Goal: Task Accomplishment & Management: Manage account settings

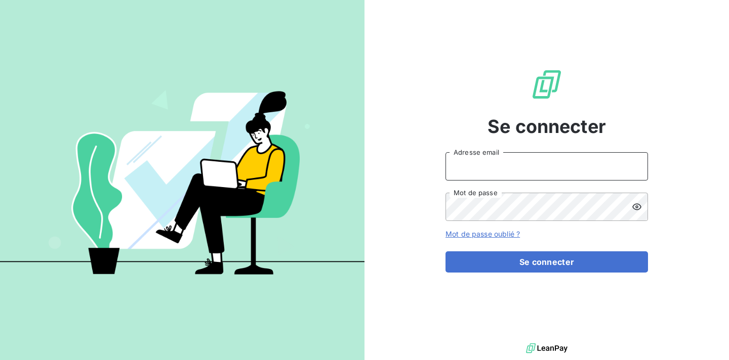
click at [508, 180] on input "Adresse email" at bounding box center [546, 166] width 202 height 28
type input "[PERSON_NAME][EMAIL_ADDRESS][PERSON_NAME][DOMAIN_NAME]"
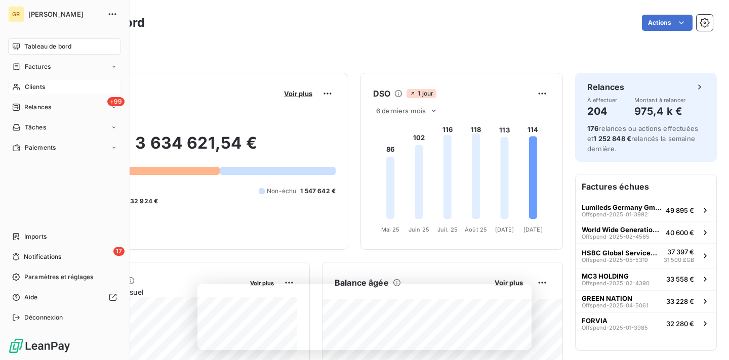
click at [33, 91] on span "Clients" at bounding box center [35, 86] width 20 height 9
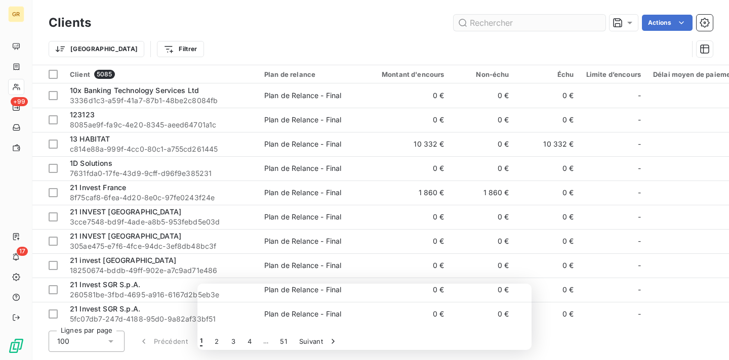
click at [527, 20] on input "text" at bounding box center [529, 23] width 152 height 16
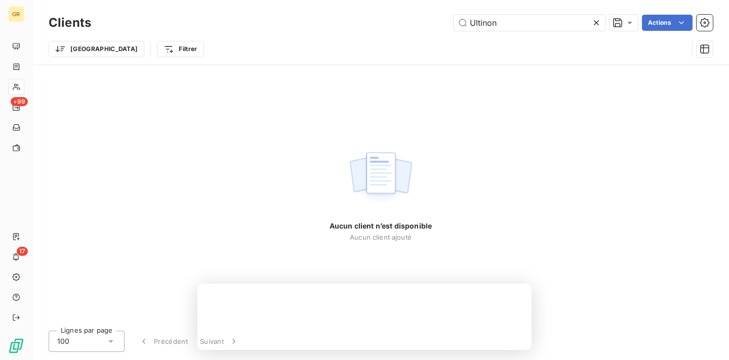
type input "Ultinon"
click at [595, 21] on icon at bounding box center [596, 23] width 10 height 10
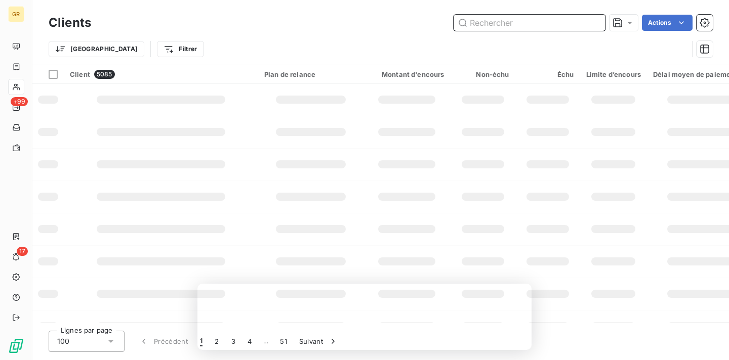
click at [555, 22] on input "text" at bounding box center [529, 23] width 152 height 16
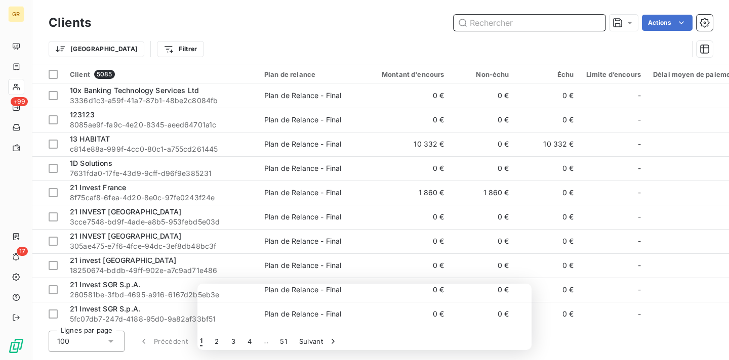
paste input "[EMAIL_ADDRESS][DOMAIN_NAME]"
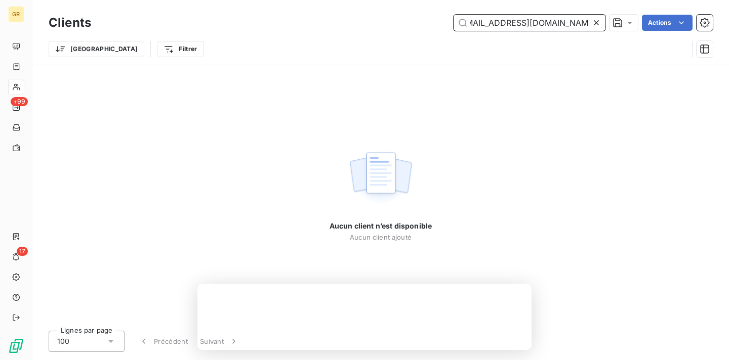
type input "[EMAIL_ADDRESS][DOMAIN_NAME]"
click at [598, 19] on icon at bounding box center [596, 23] width 10 height 10
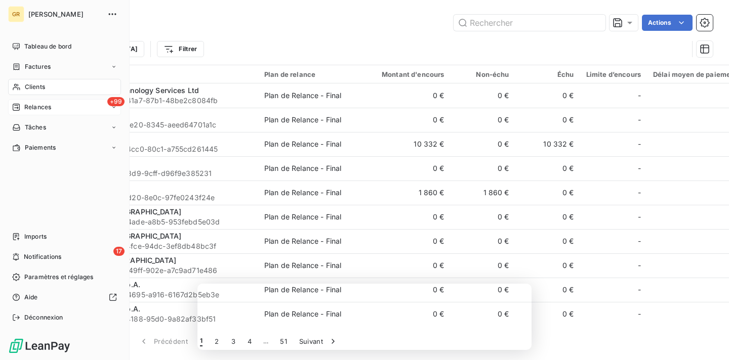
click at [59, 105] on div "+99 Relances" at bounding box center [64, 107] width 113 height 16
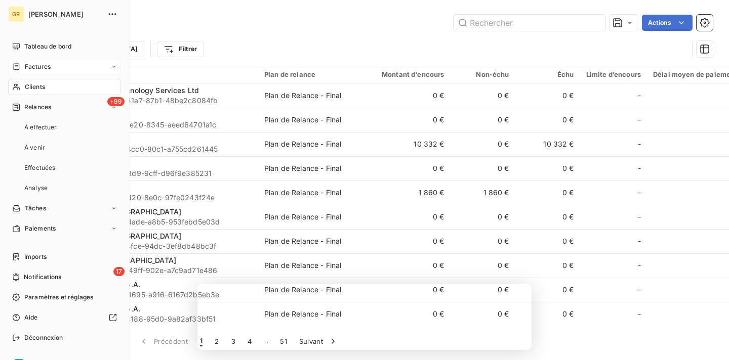
click at [68, 65] on div "Factures" at bounding box center [64, 67] width 113 height 16
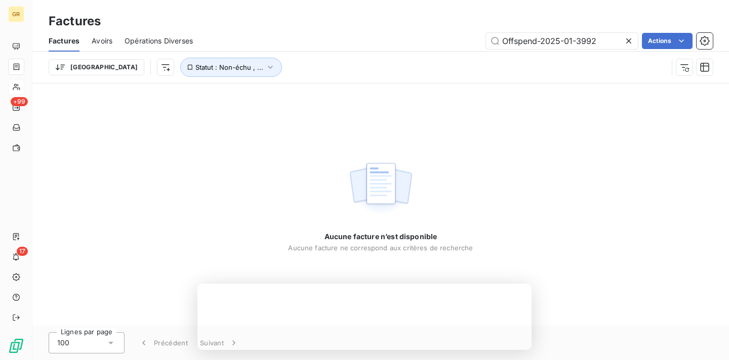
type input "Offspend-2025-01-3992"
click at [628, 41] on icon at bounding box center [628, 40] width 5 height 5
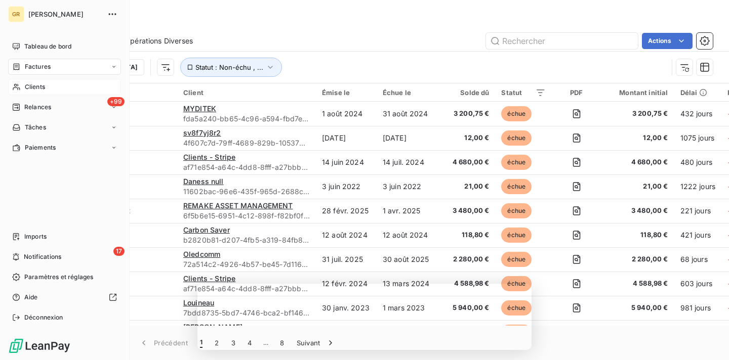
click at [47, 89] on div "Clients" at bounding box center [64, 87] width 113 height 16
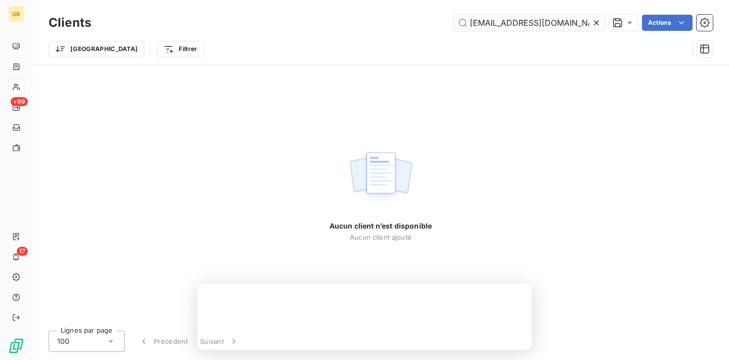
drag, startPoint x: 521, startPoint y: 22, endPoint x: 460, endPoint y: 30, distance: 61.7
click at [460, 30] on input "[EMAIL_ADDRESS][DOMAIN_NAME]" at bounding box center [529, 23] width 152 height 16
type input "[EMAIL_ADDRESS][DOMAIN_NAME]"
click at [594, 24] on icon at bounding box center [596, 23] width 10 height 10
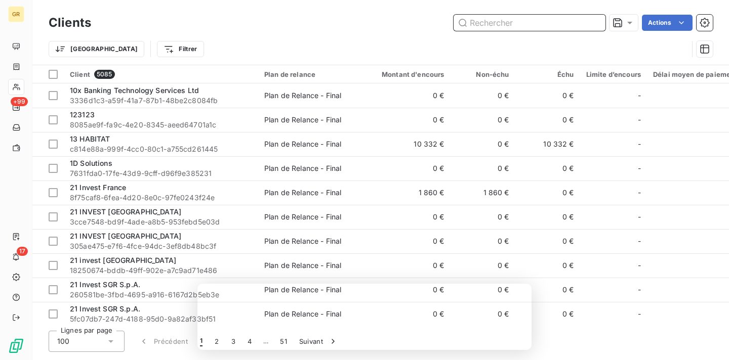
click at [471, 26] on input "text" at bounding box center [529, 23] width 152 height 16
paste input "[EMAIL_ADDRESS][DOMAIN_NAME]"
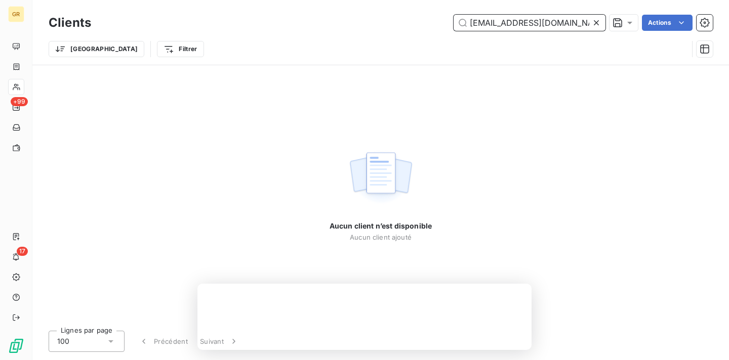
drag, startPoint x: 523, startPoint y: 24, endPoint x: 470, endPoint y: 25, distance: 53.1
click at [470, 25] on input "[EMAIL_ADDRESS][DOMAIN_NAME]" at bounding box center [529, 23] width 152 height 16
drag, startPoint x: 526, startPoint y: 24, endPoint x: 502, endPoint y: 24, distance: 24.3
click at [502, 24] on input "[DOMAIN_NAME]" at bounding box center [529, 23] width 152 height 16
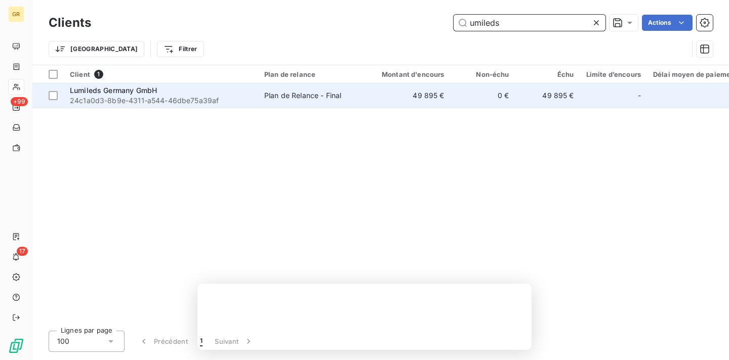
type input "umileds"
click at [202, 90] on div "Lumileds Germany GmbH" at bounding box center [161, 91] width 182 height 10
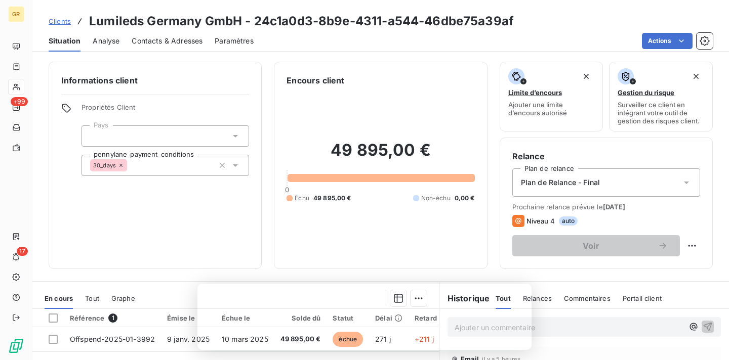
click at [161, 39] on span "Contacts & Adresses" at bounding box center [167, 41] width 71 height 10
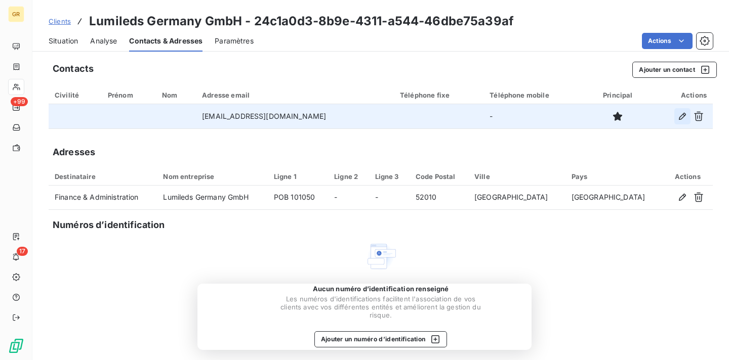
click at [679, 117] on icon "button" at bounding box center [682, 116] width 7 height 7
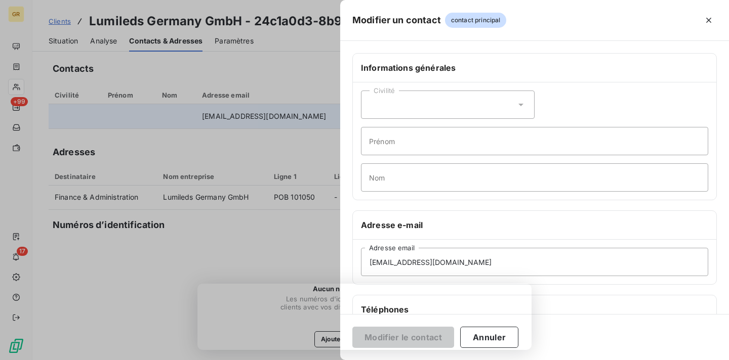
scroll to position [155, 0]
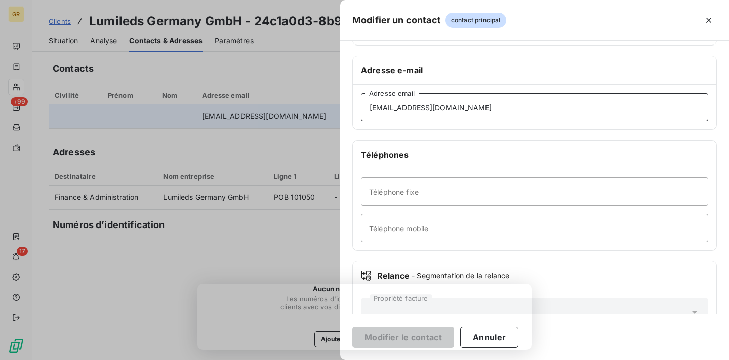
drag, startPoint x: 476, startPoint y: 108, endPoint x: 362, endPoint y: 110, distance: 113.9
click at [362, 110] on input "[EMAIL_ADDRESS][DOMAIN_NAME]" at bounding box center [534, 107] width 347 height 28
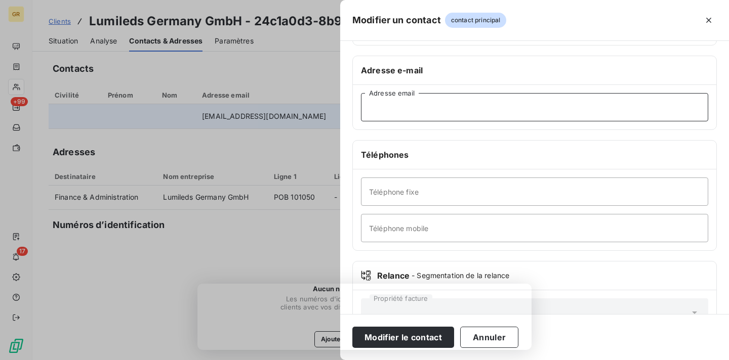
paste input "[EMAIL_ADDRESS][DOMAIN_NAME]"
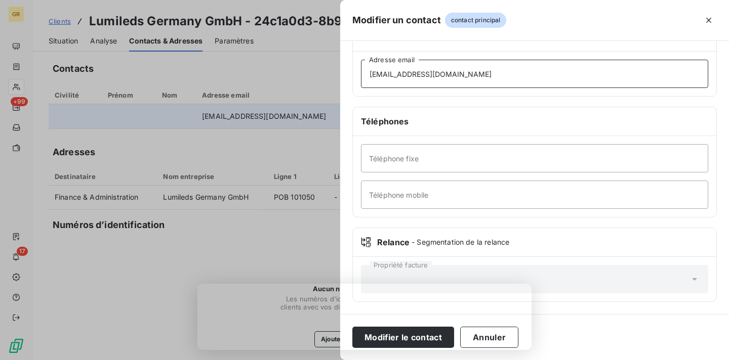
type input "[EMAIL_ADDRESS][DOMAIN_NAME]"
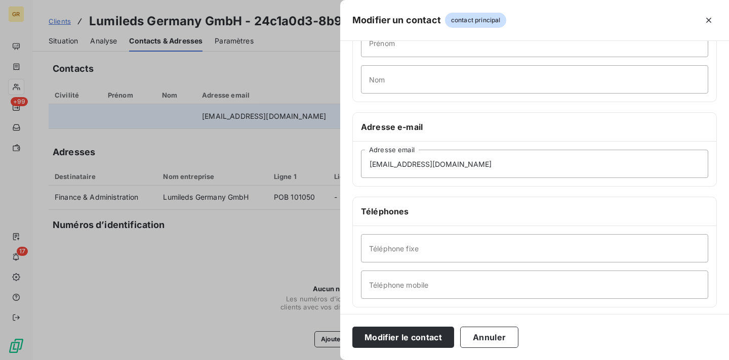
scroll to position [74, 0]
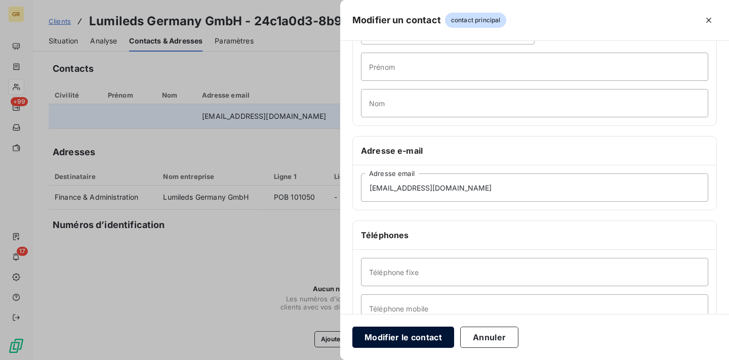
click at [417, 339] on button "Modifier le contact" at bounding box center [403, 337] width 102 height 21
